Goal: Task Accomplishment & Management: Manage account settings

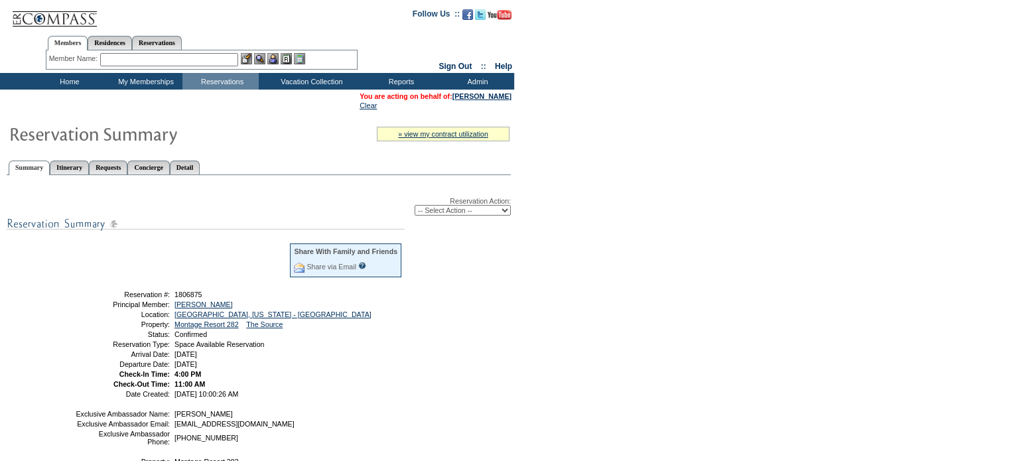
click at [508, 212] on select "-- Select Action -- Modify Reservation Dates Modify Reservation Cost Modify Occ…" at bounding box center [463, 210] width 96 height 11
select select "ChangeDates"
click at [415, 205] on select "-- Select Action -- Modify Reservation Dates Modify Reservation Cost Modify Occ…" at bounding box center [463, 210] width 96 height 11
select select "ChangeDates"
